Goal: Task Accomplishment & Management: Use online tool/utility

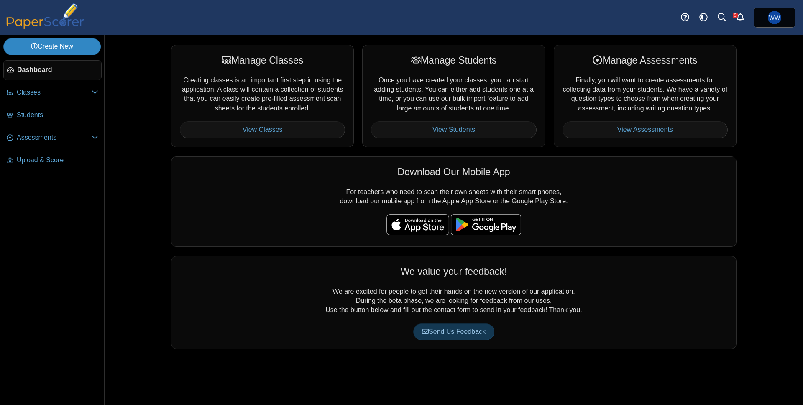
drag, startPoint x: 71, startPoint y: 50, endPoint x: 85, endPoint y: 55, distance: 14.8
click at [74, 50] on link "Create New" at bounding box center [51, 46] width 97 height 17
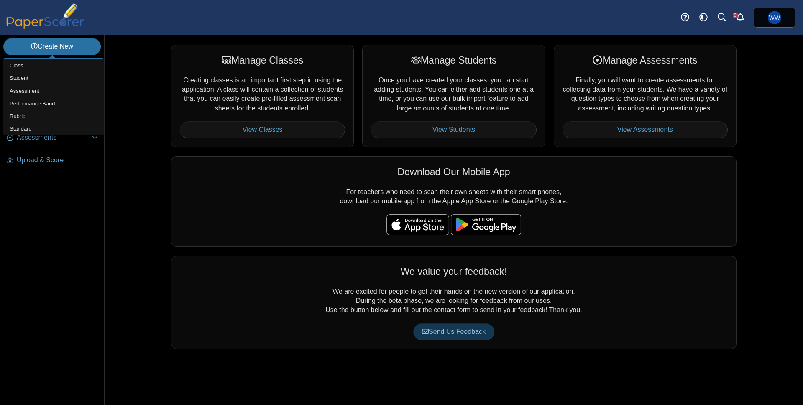
click at [126, 102] on div "Manage Classes Creating classes is an important first step in using the applica…" at bounding box center [454, 220] width 699 height 370
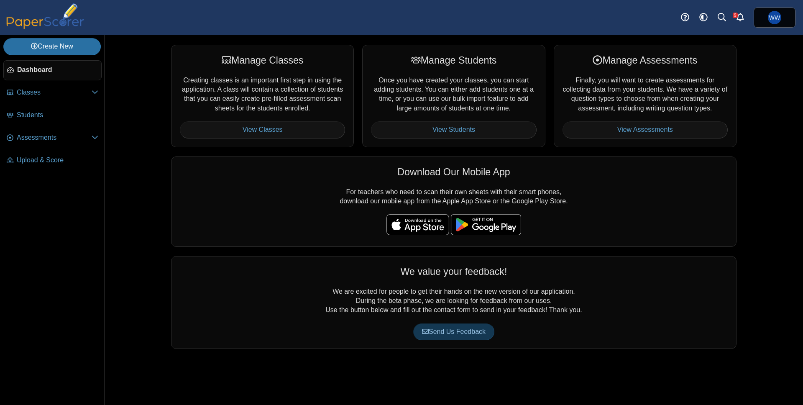
click at [25, 125] on li "Students" at bounding box center [52, 116] width 98 height 23
click at [25, 132] on link "Assessments" at bounding box center [52, 138] width 98 height 20
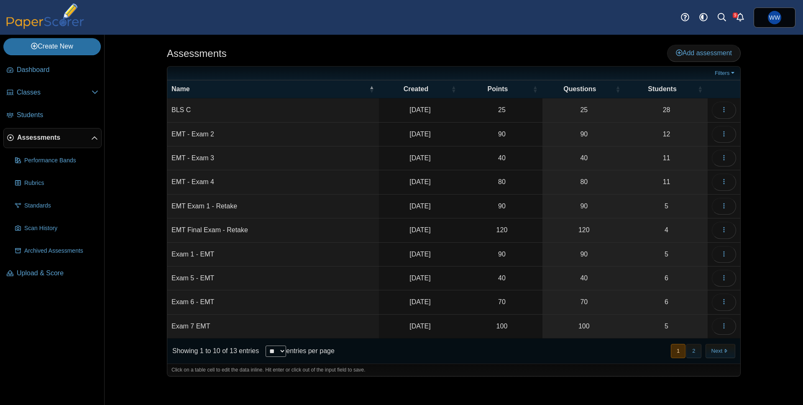
click at [193, 278] on td "Exam 5 - EMT" at bounding box center [273, 278] width 212 height 24
click at [462, 281] on td "40" at bounding box center [502, 278] width 82 height 24
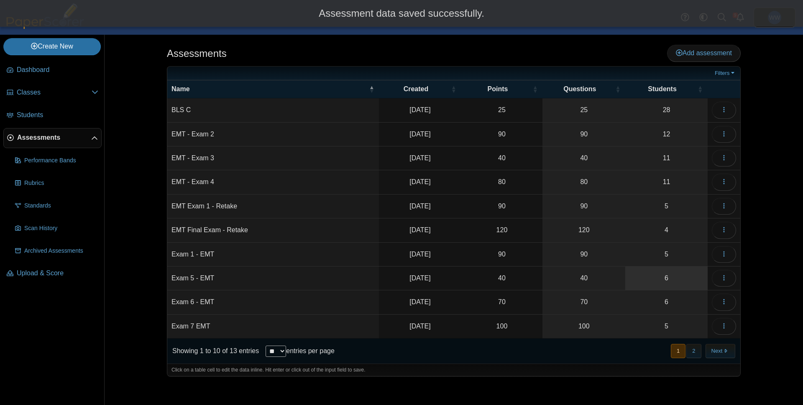
click at [654, 282] on link "6" at bounding box center [666, 277] width 82 height 23
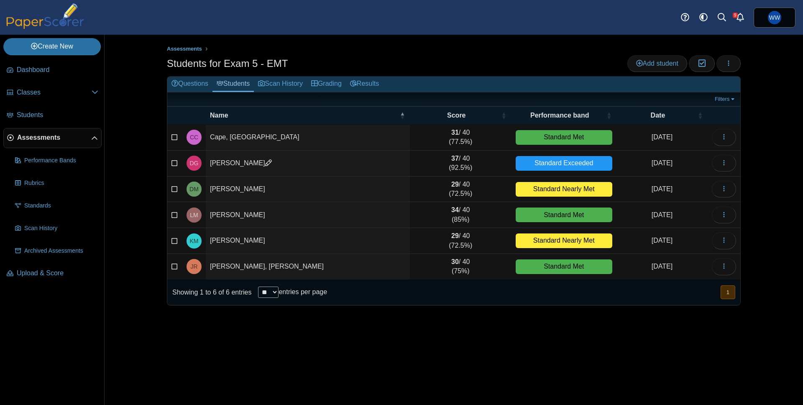
click at [265, 163] on icon at bounding box center [268, 162] width 7 height 7
click at [246, 163] on td "[PERSON_NAME]" at bounding box center [308, 164] width 204 height 26
click at [721, 61] on button "button" at bounding box center [729, 63] width 24 height 17
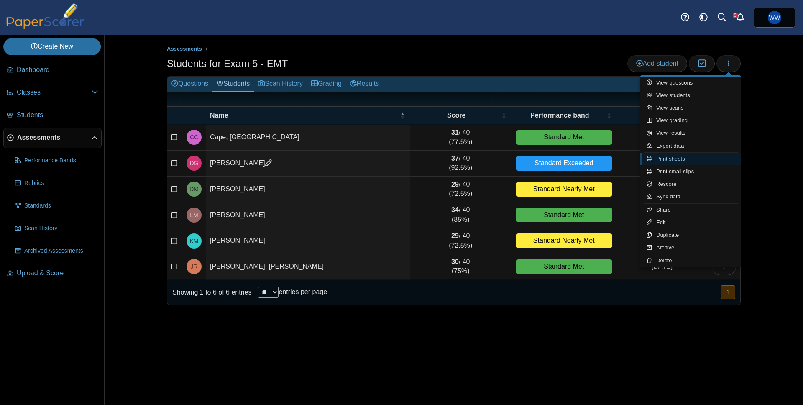
click at [675, 163] on link "Print sheets" at bounding box center [691, 159] width 100 height 13
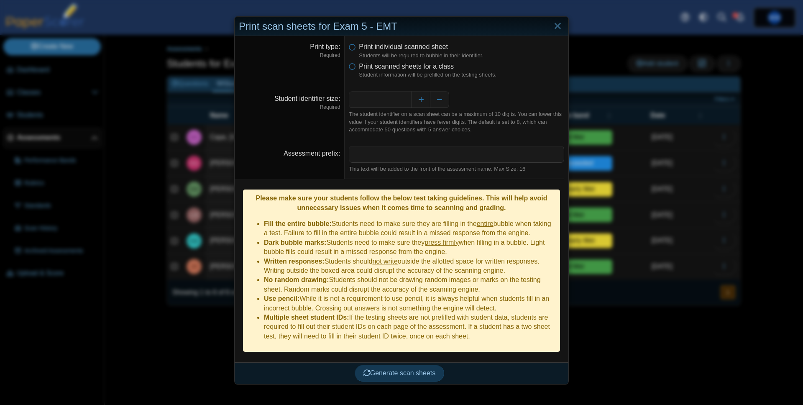
click at [365, 61] on ul "Print individual scanned sheet Students will be required to bubble in their ide…" at bounding box center [456, 60] width 215 height 36
click at [362, 64] on span "Print scanned sheets for a class" at bounding box center [406, 66] width 95 height 7
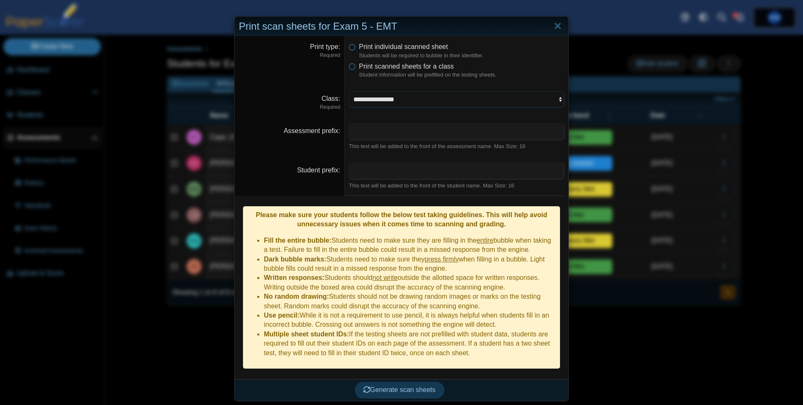
click at [395, 101] on select "**********" at bounding box center [456, 99] width 215 height 16
select select "**********"
click at [349, 91] on select "**********" at bounding box center [456, 99] width 215 height 16
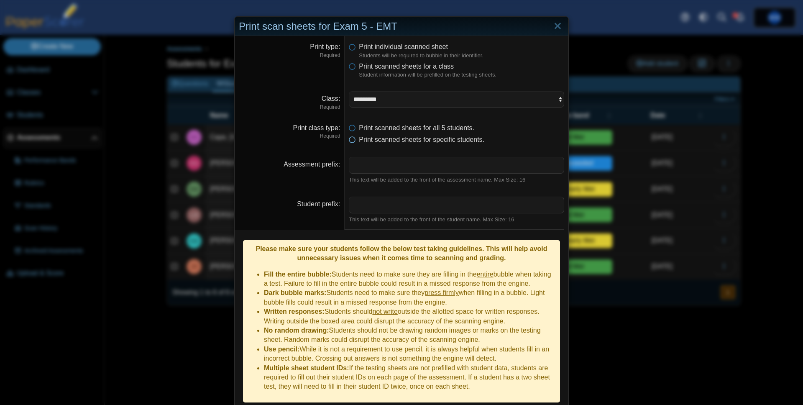
drag, startPoint x: 399, startPoint y: 143, endPoint x: 413, endPoint y: 142, distance: 14.3
click at [399, 143] on span "Print scanned sheets for specific students." at bounding box center [422, 139] width 126 height 7
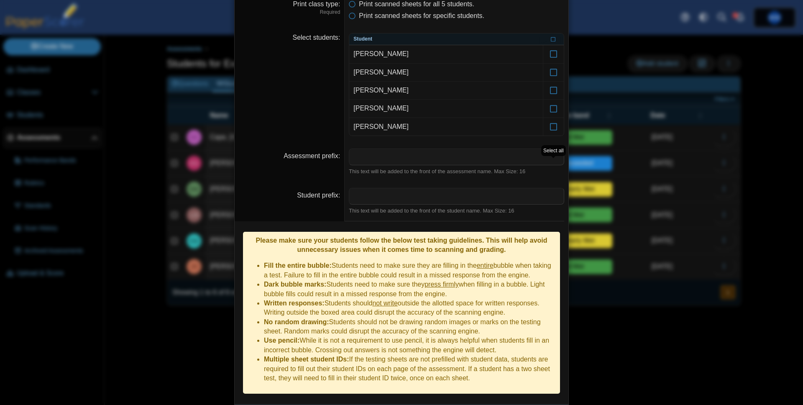
scroll to position [136, 0]
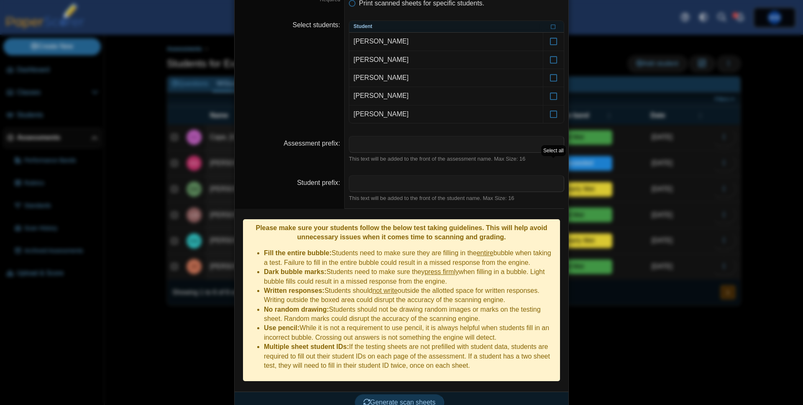
click at [380, 174] on dd "This text will be added to the front of the student name. Max Size: 16" at bounding box center [457, 188] width 224 height 39
click at [374, 184] on input "Student prefix" at bounding box center [456, 183] width 215 height 17
click at [374, 151] on input "Assessment prefix" at bounding box center [456, 144] width 215 height 17
drag, startPoint x: 325, startPoint y: 182, endPoint x: 323, endPoint y: 204, distance: 22.6
click at [325, 182] on label "Student prefix" at bounding box center [318, 182] width 43 height 7
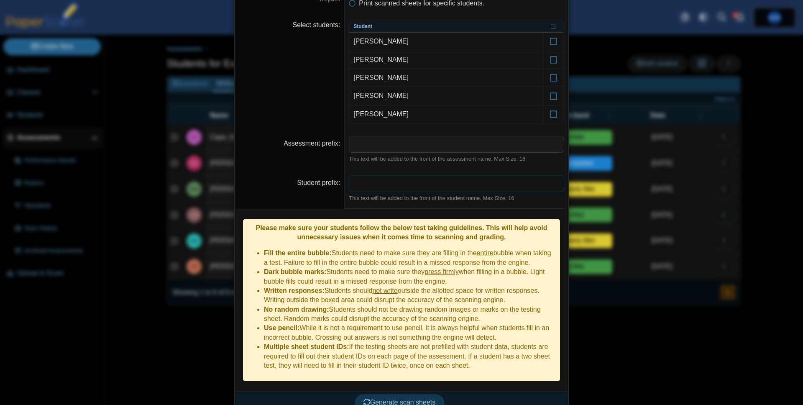
click at [349, 182] on input "Student prefix" at bounding box center [456, 183] width 215 height 17
click at [395, 377] on dd "Please make sure your students follow the below test taking guidelines. This wi…" at bounding box center [402, 300] width 334 height 183
click at [392, 394] on button "Generate scan sheets" at bounding box center [400, 402] width 90 height 17
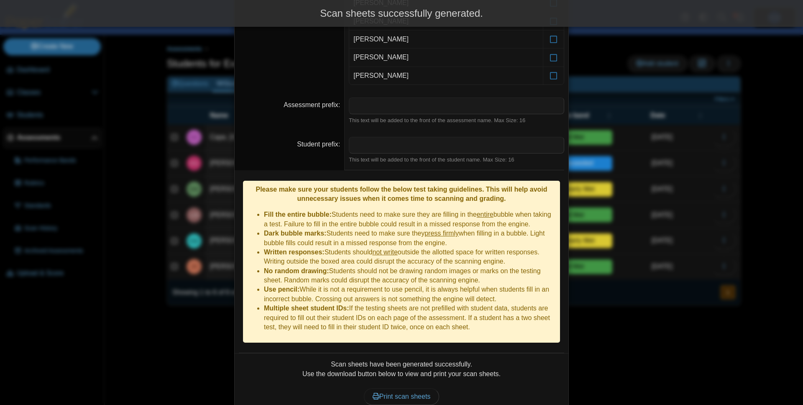
scroll to position [204, 0]
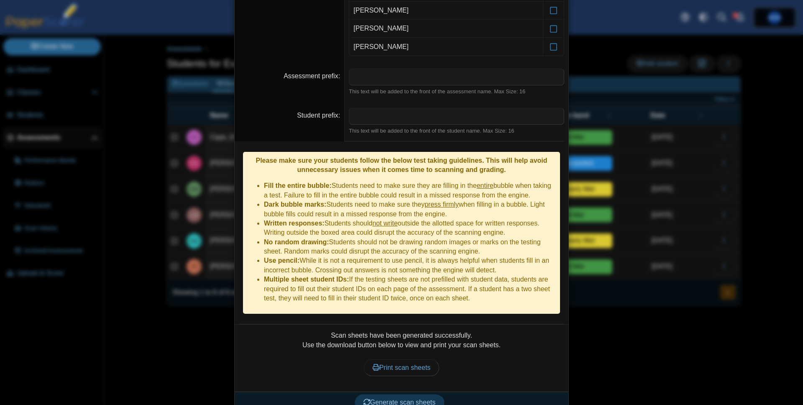
click at [397, 366] on div "Scan sheets have been generated successfully. Use the download button below to …" at bounding box center [401, 358] width 325 height 54
click at [397, 359] on link "Print scan sheets" at bounding box center [402, 367] width 76 height 17
